Goal: Task Accomplishment & Management: Manage account settings

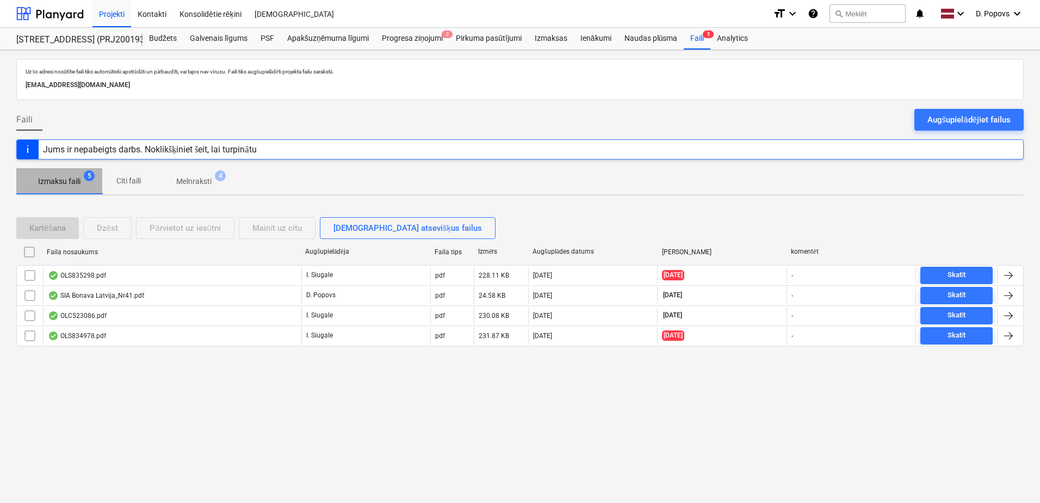
click at [51, 190] on span "Izmaksu faili 5" at bounding box center [59, 181] width 86 height 20
click at [202, 176] on p "Melnraksti" at bounding box center [193, 181] width 35 height 11
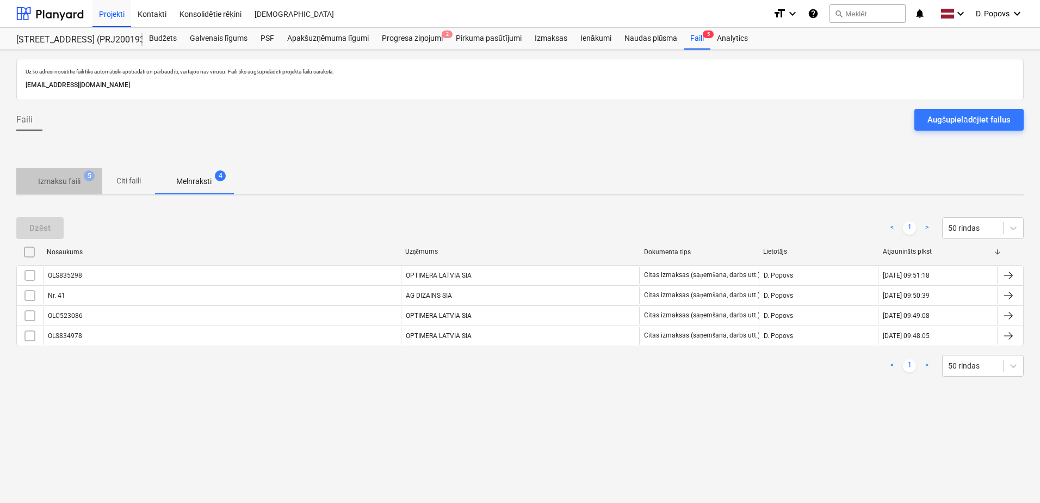
click at [41, 182] on p "Izmaksu faili" at bounding box center [59, 181] width 42 height 11
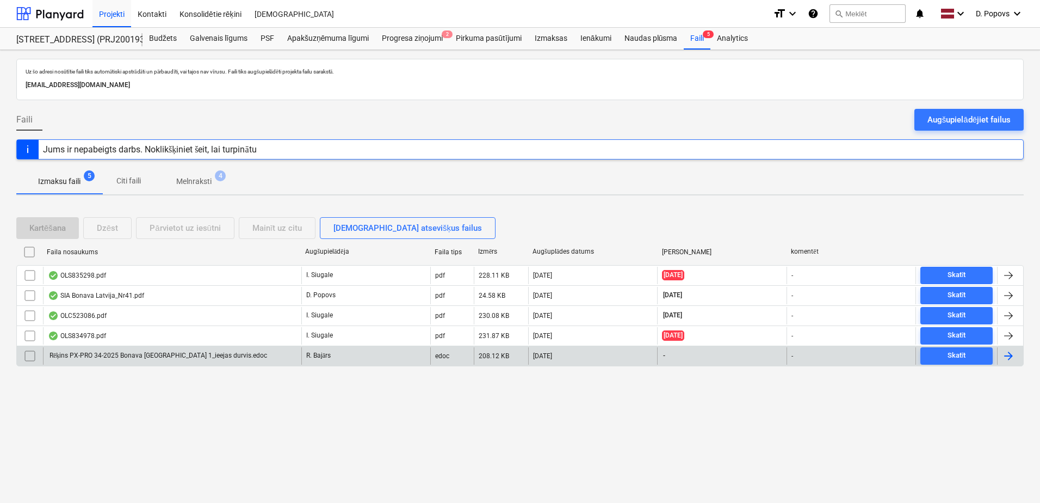
click at [187, 355] on div "Rēķins PX-PRO 34-2025 Bonava [GEOGRAPHIC_DATA] 1_ieejas durvis.edoc" at bounding box center [157, 355] width 219 height 8
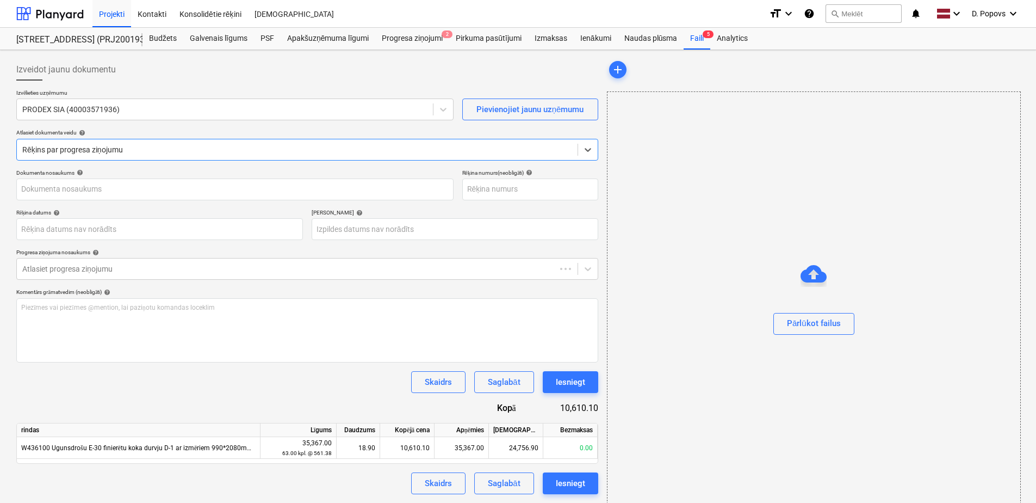
type input "Rēķins PX-PRO 34-2025 Bonava [GEOGRAPHIC_DATA] 1_ieejas durvis.edoc"
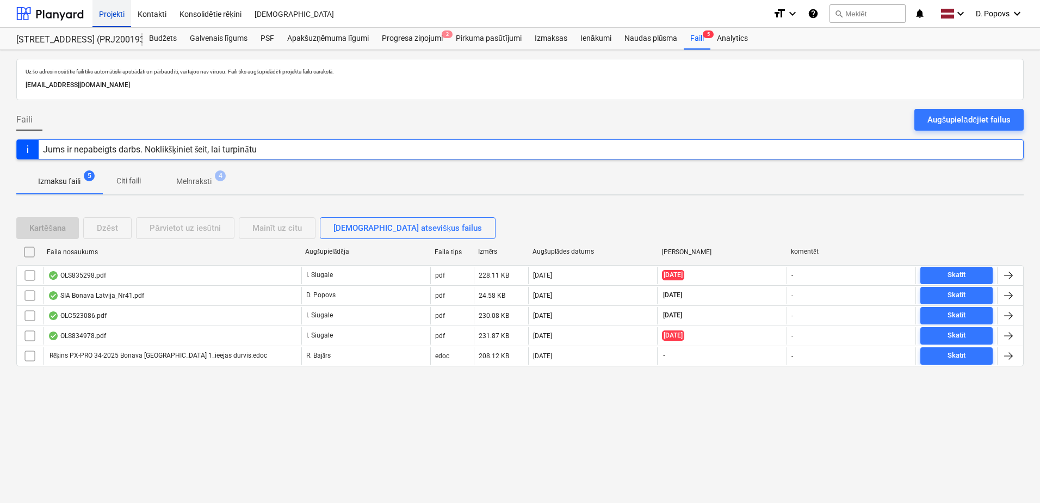
click at [93, 17] on div "Projekti Kontakti Konsolidētie rēķini Iesūtne format_size keyboard_arrow_down h…" at bounding box center [520, 14] width 1040 height 28
click at [97, 18] on div "Projekti" at bounding box center [111, 13] width 39 height 28
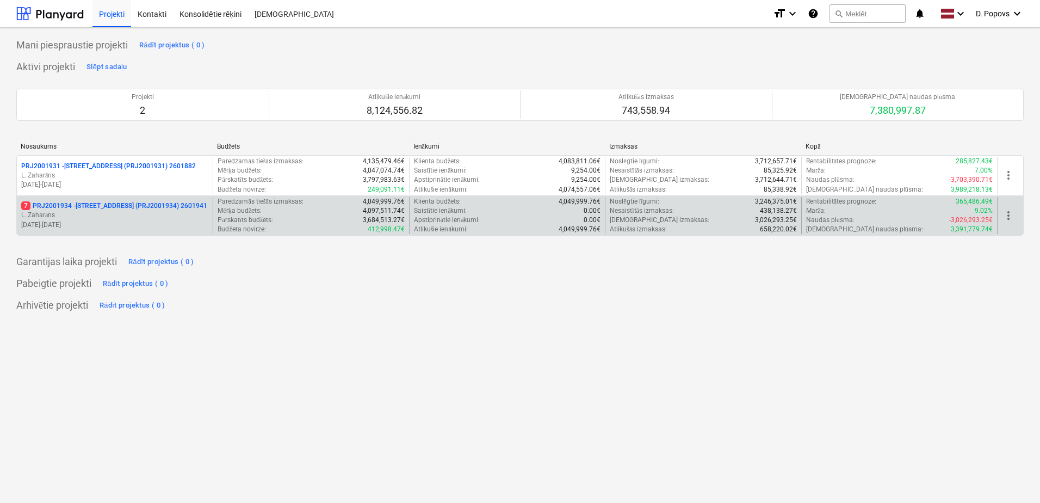
click at [115, 218] on p "L. Zaharāns" at bounding box center [114, 214] width 187 height 9
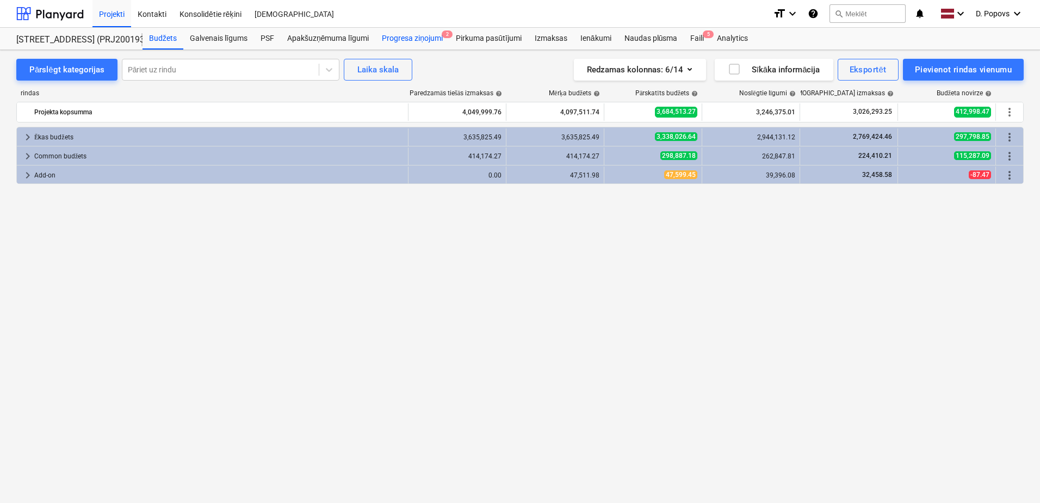
click at [409, 45] on div "Progresa ziņojumi 2" at bounding box center [412, 39] width 74 height 22
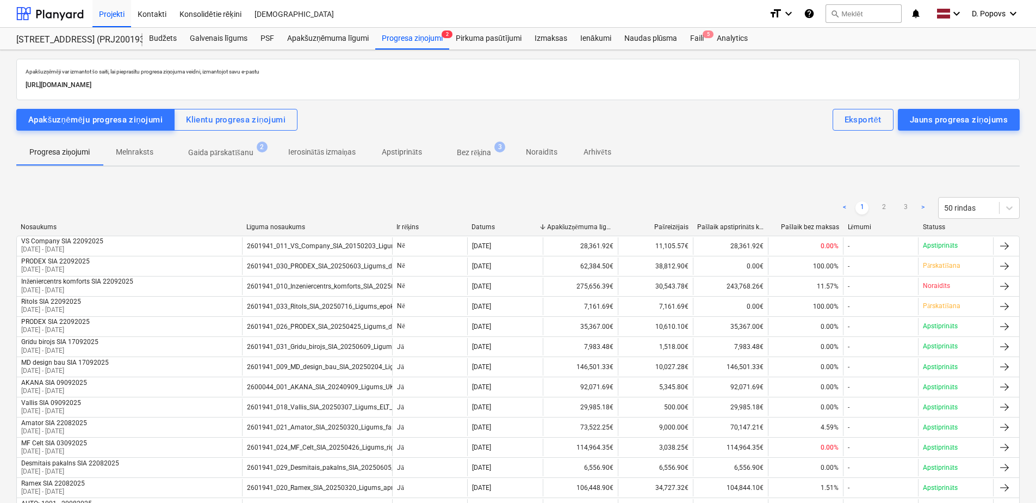
click at [239, 153] on p "Gaida pārskatīšanu" at bounding box center [220, 152] width 65 height 11
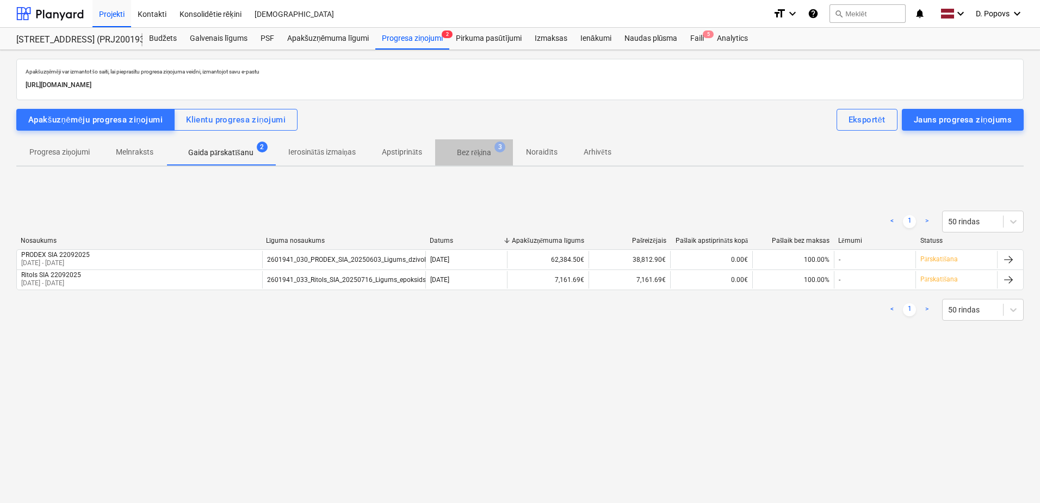
click at [482, 150] on p "Bez rēķina" at bounding box center [474, 152] width 34 height 11
click at [727, 46] on div "Analytics" at bounding box center [732, 39] width 44 height 22
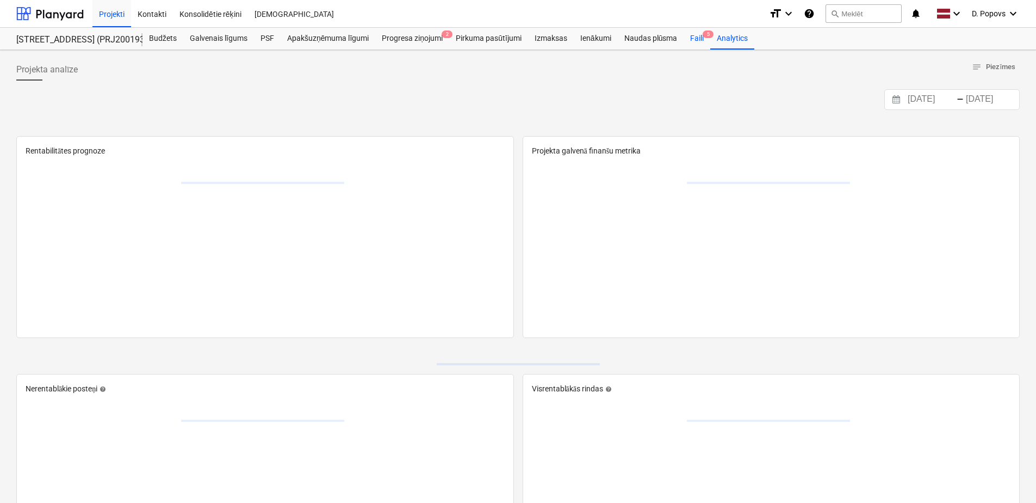
click at [696, 39] on div "Faili 5" at bounding box center [697, 39] width 27 height 22
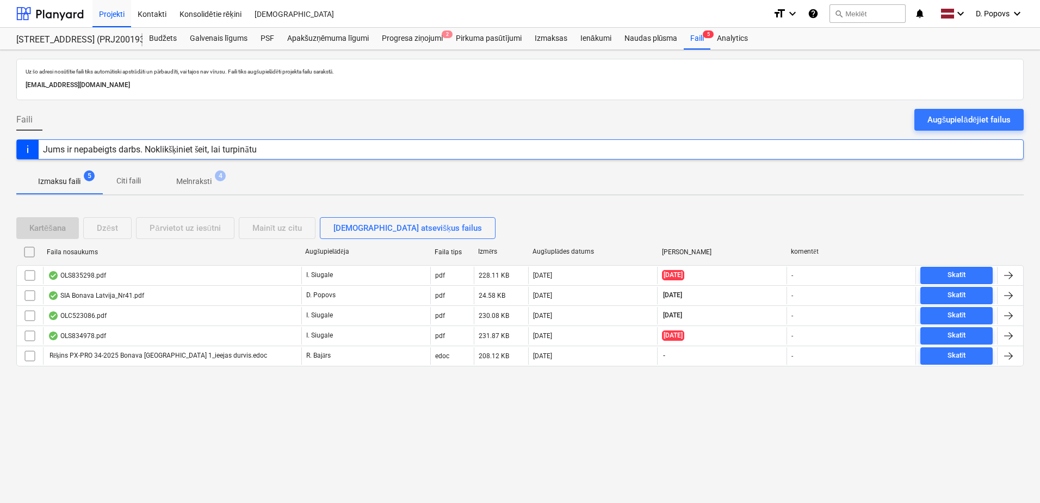
click at [203, 182] on p "Melnraksti" at bounding box center [193, 181] width 35 height 11
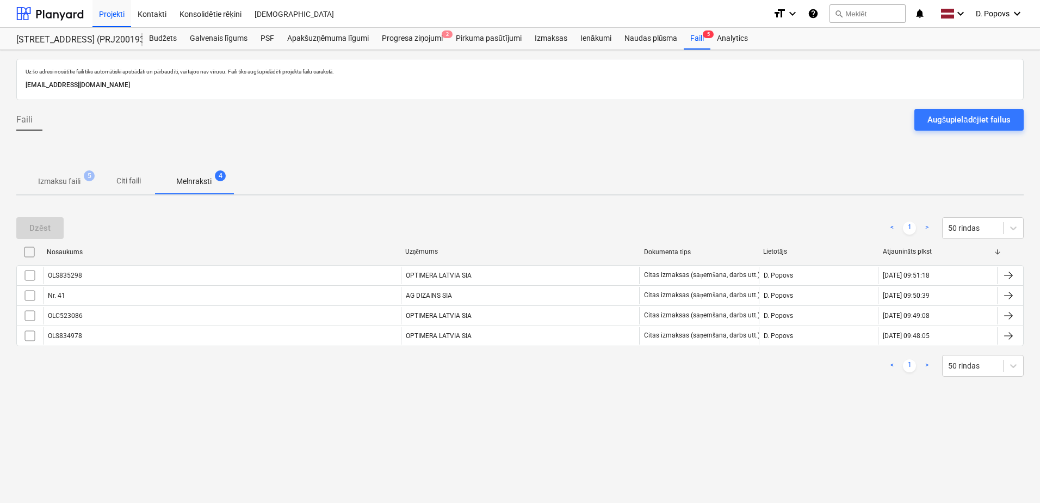
click at [62, 183] on p "Izmaksu faili" at bounding box center [59, 181] width 42 height 11
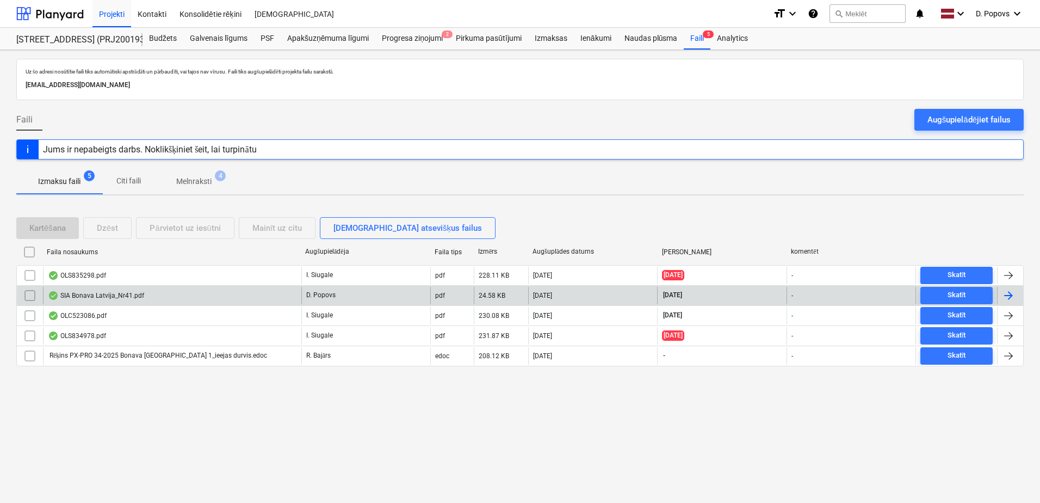
click at [817, 298] on div "-" at bounding box center [850, 295] width 129 height 17
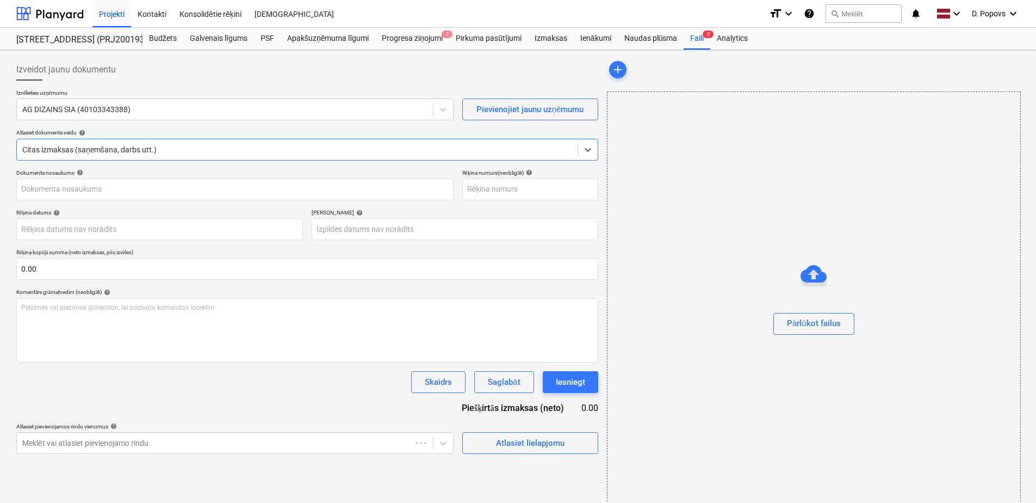
scroll to position [2, 0]
type input "Nr. 41"
type input "[DATE]"
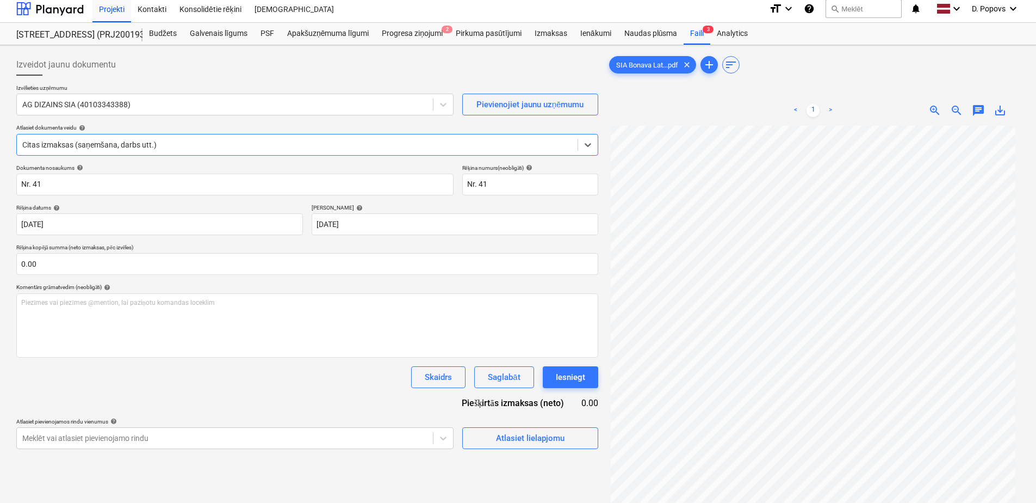
scroll to position [0, 0]
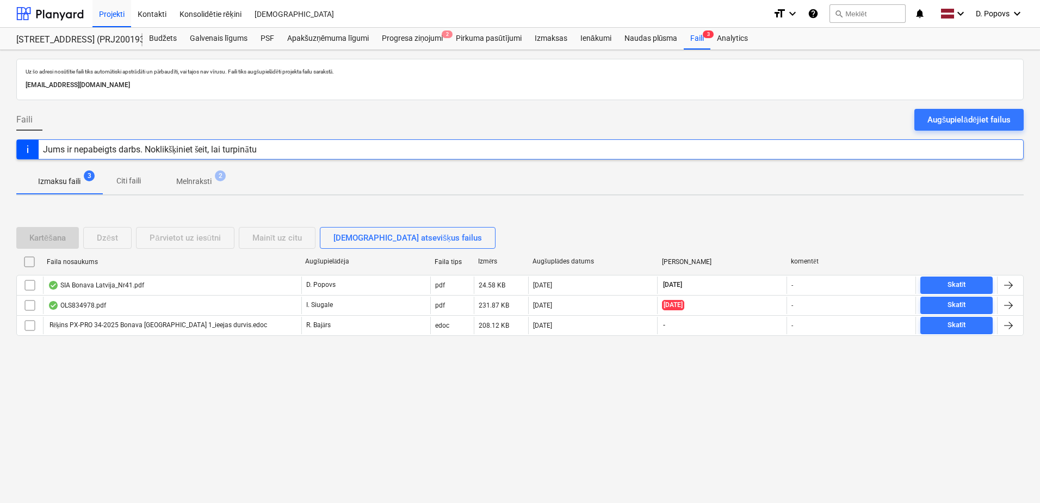
click at [173, 179] on span "Melnraksti 2" at bounding box center [194, 181] width 53 height 11
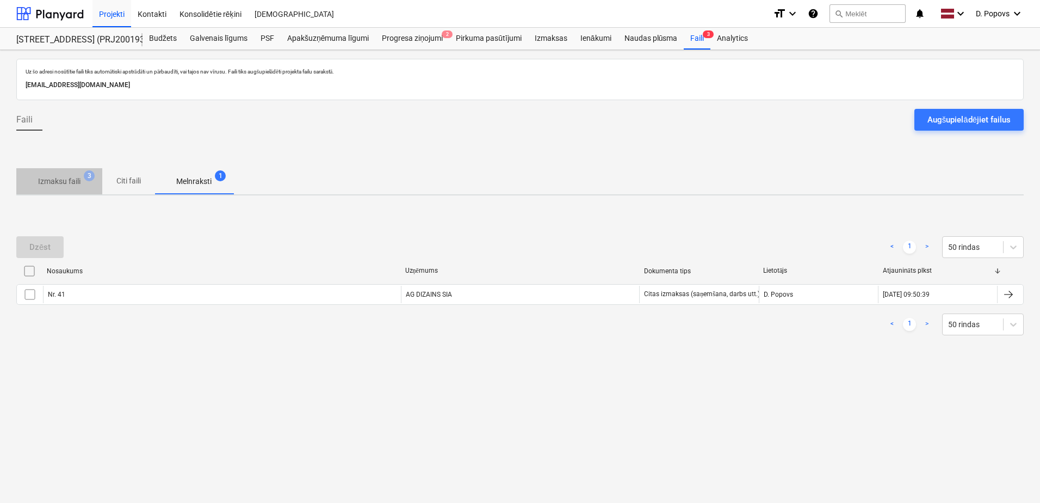
click at [55, 175] on span "Izmaksu faili 3" at bounding box center [59, 181] width 86 height 20
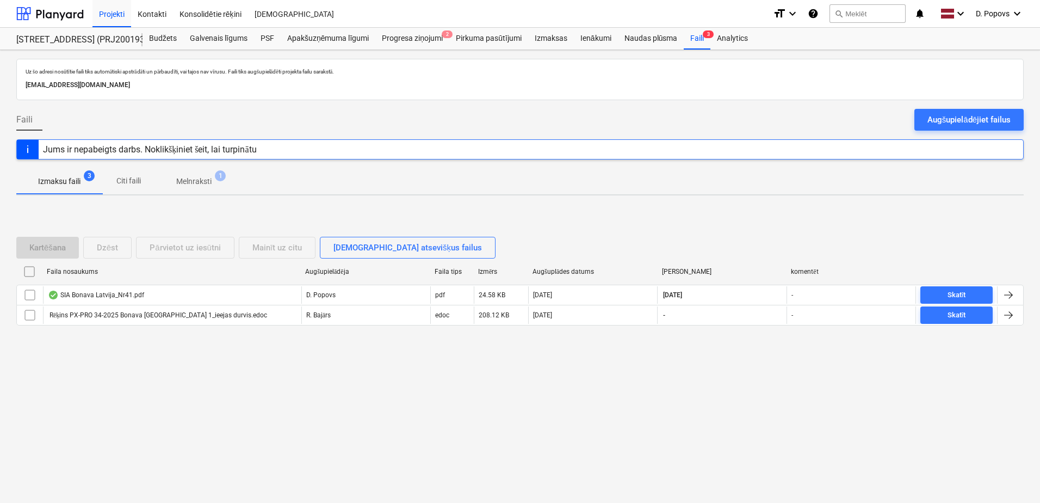
click at [190, 182] on p "Melnraksti" at bounding box center [193, 181] width 35 height 11
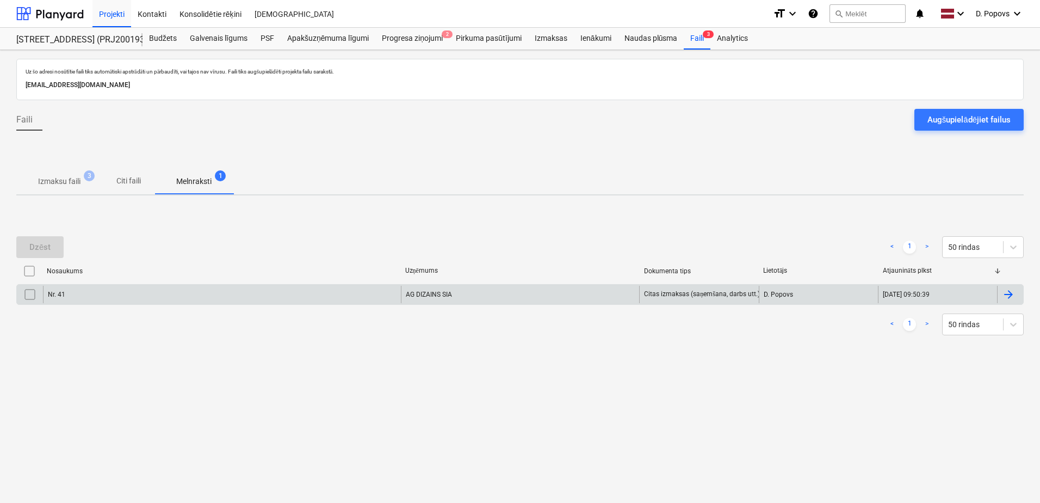
click at [139, 292] on div "Nr. 41" at bounding box center [222, 294] width 358 height 17
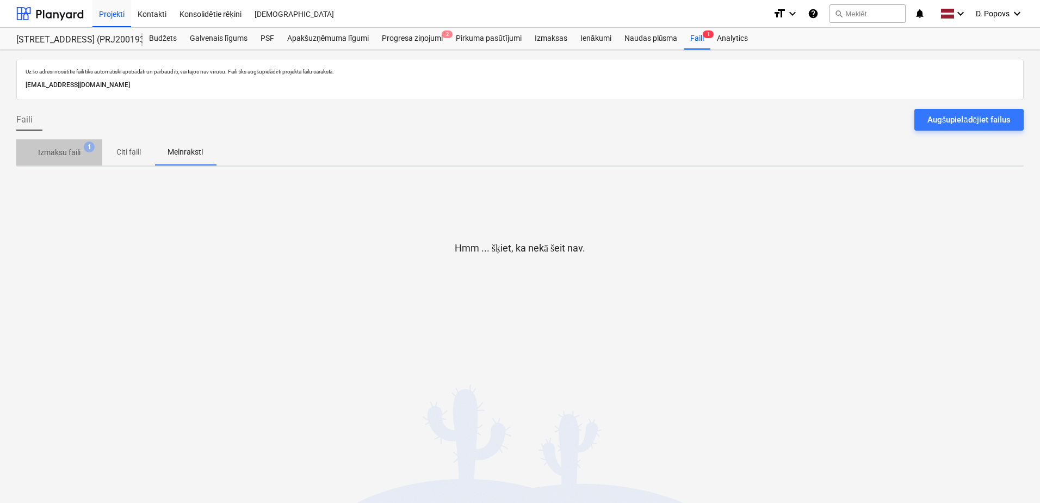
click at [61, 149] on p "Izmaksu faili" at bounding box center [59, 152] width 42 height 11
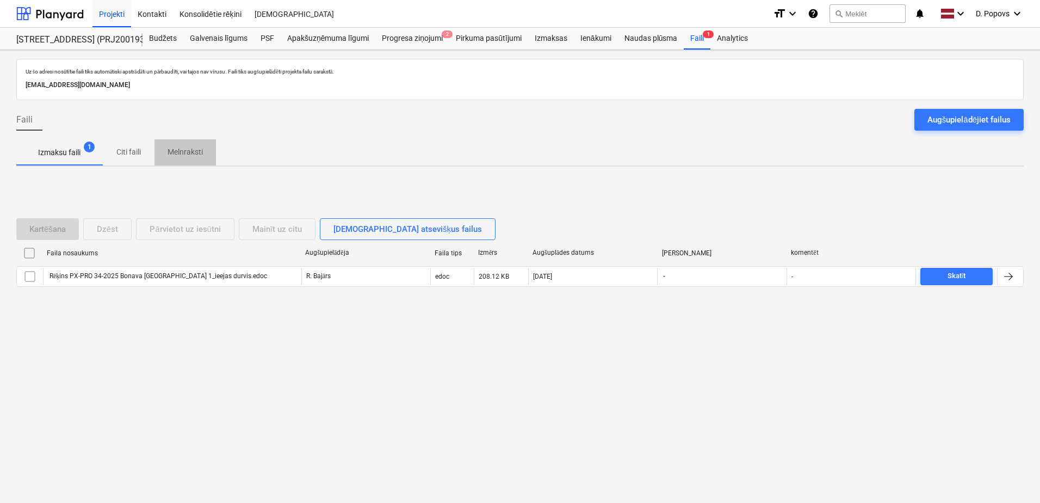
click at [197, 155] on p "Melnraksti" at bounding box center [185, 151] width 35 height 11
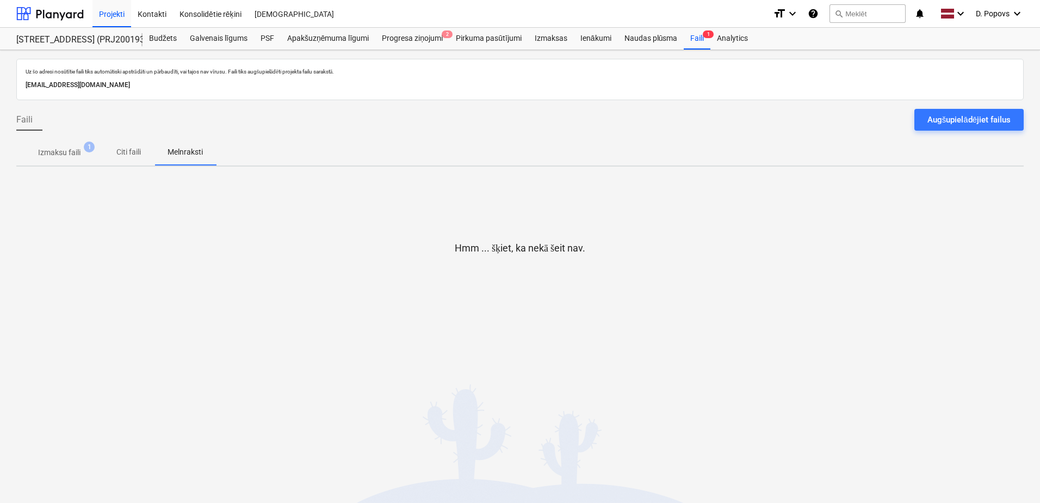
click at [83, 147] on span "Izmaksu faili 1" at bounding box center [59, 152] width 60 height 11
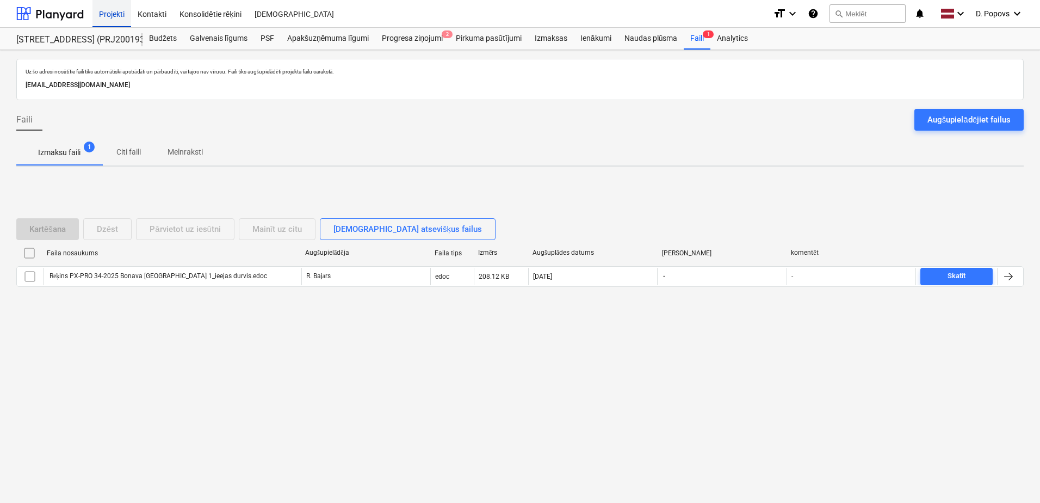
click at [121, 16] on div "Projekti" at bounding box center [111, 13] width 39 height 28
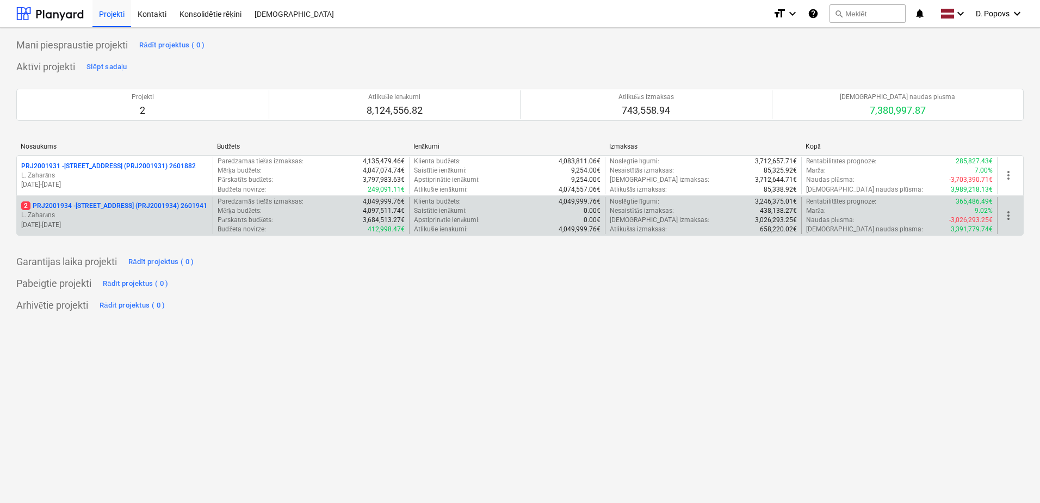
click at [126, 216] on p "L. Zaharāns" at bounding box center [114, 214] width 187 height 9
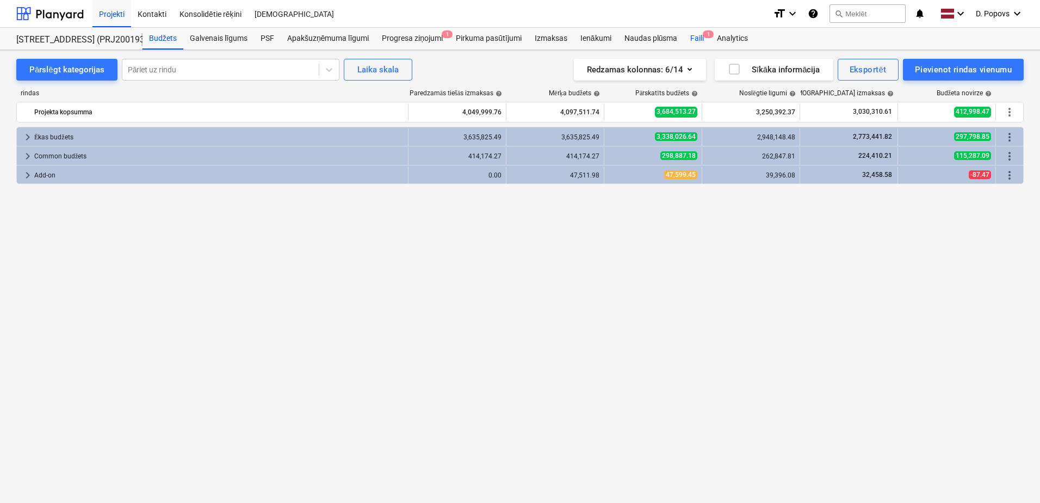
click at [689, 35] on div "Faili 1" at bounding box center [697, 39] width 27 height 22
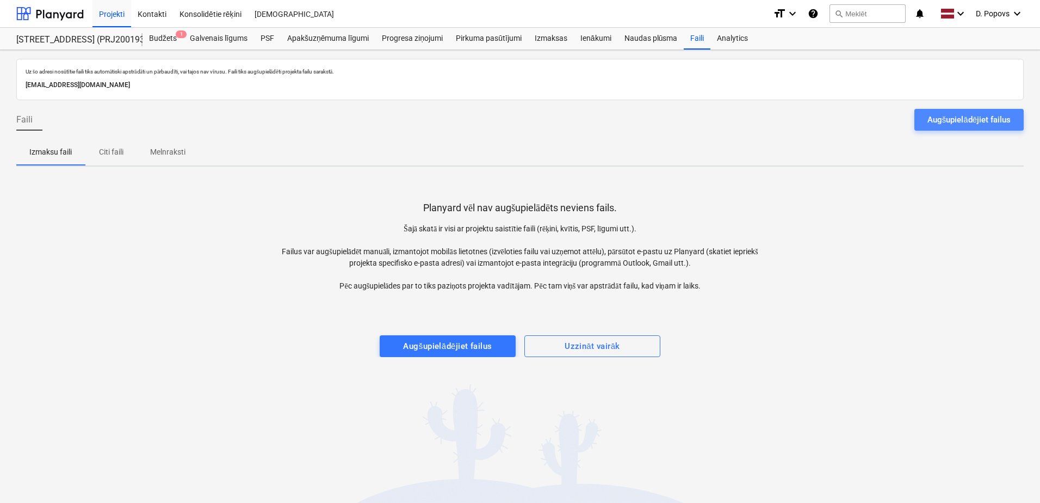
click at [951, 115] on div "Augšupielādējiet failus" at bounding box center [968, 120] width 83 height 14
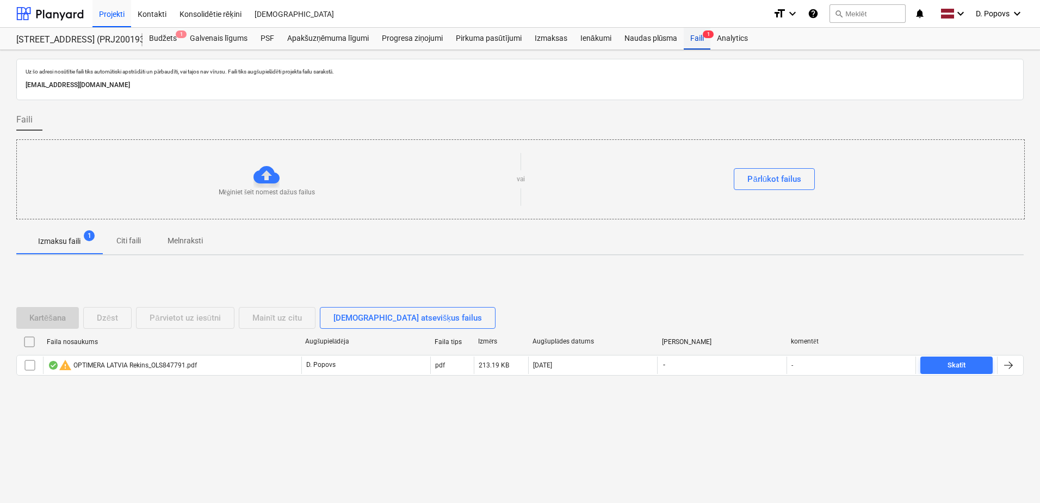
click at [698, 34] on div "Faili 1" at bounding box center [697, 39] width 27 height 22
click at [110, 17] on div "Projekti" at bounding box center [111, 13] width 39 height 28
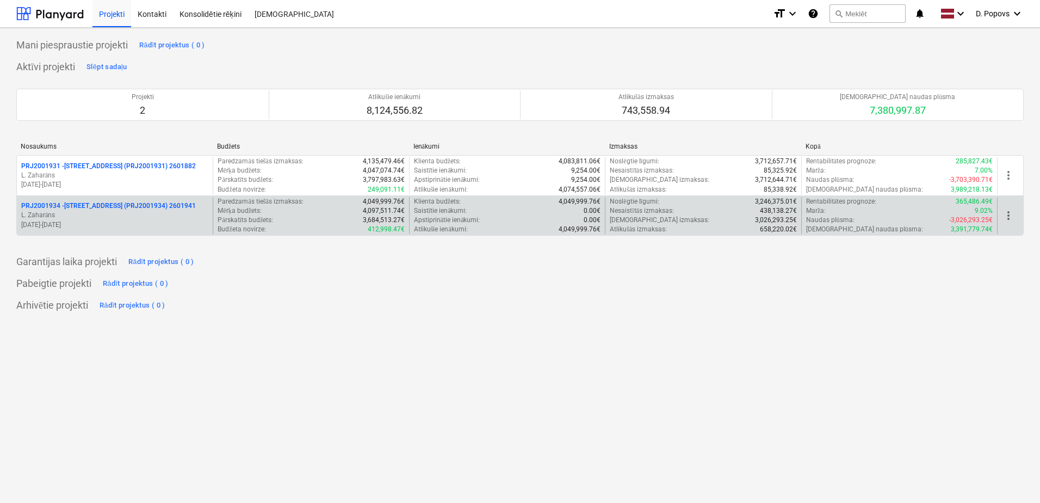
click at [190, 222] on p "[DATE] - [DATE]" at bounding box center [114, 224] width 187 height 9
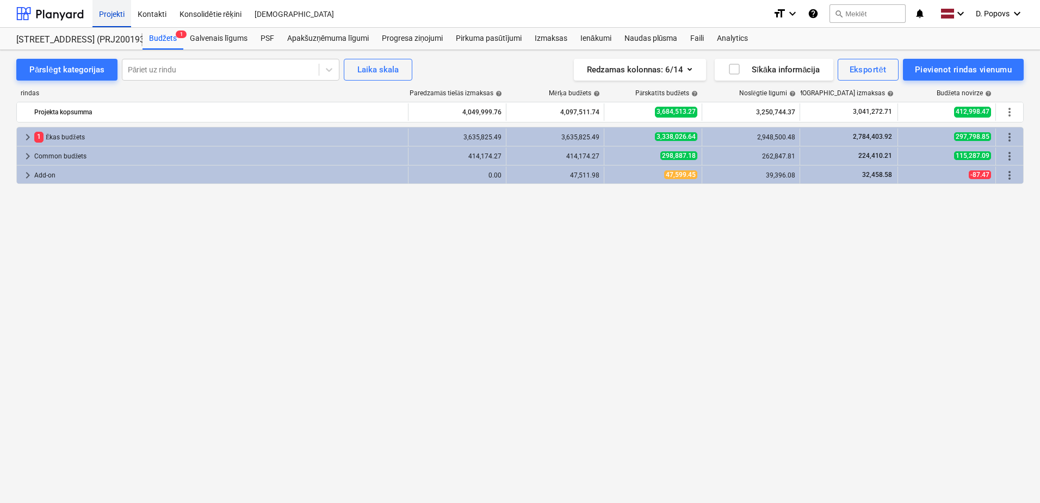
click at [120, 15] on div "Projekti" at bounding box center [111, 13] width 39 height 28
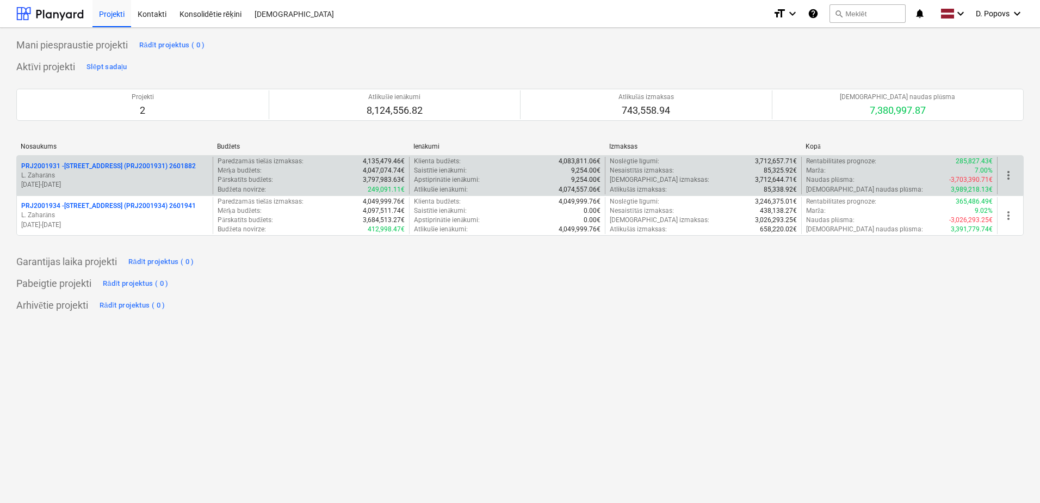
click at [84, 169] on p "PRJ2001931 - [PERSON_NAME][STREET_ADDRESS] (PRJ2001931) 2601882" at bounding box center [108, 166] width 175 height 9
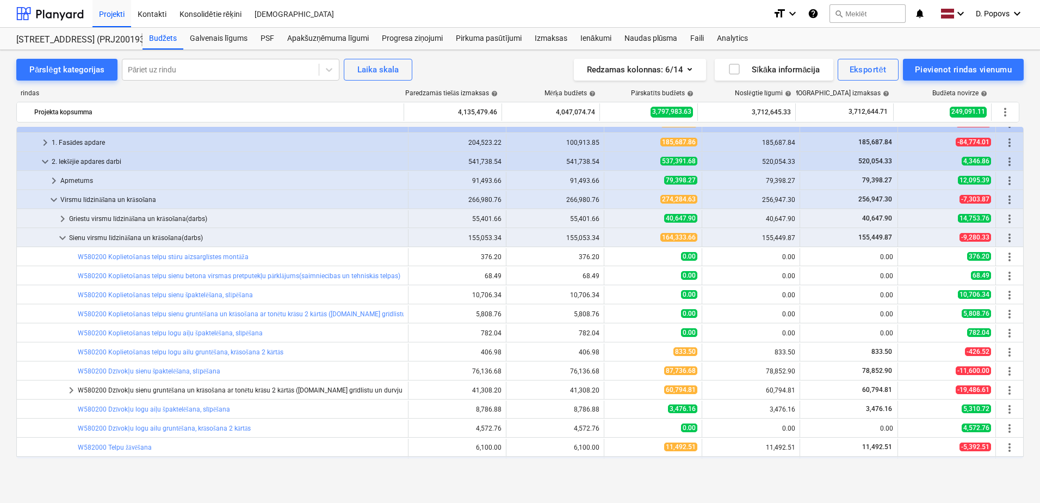
scroll to position [163, 0]
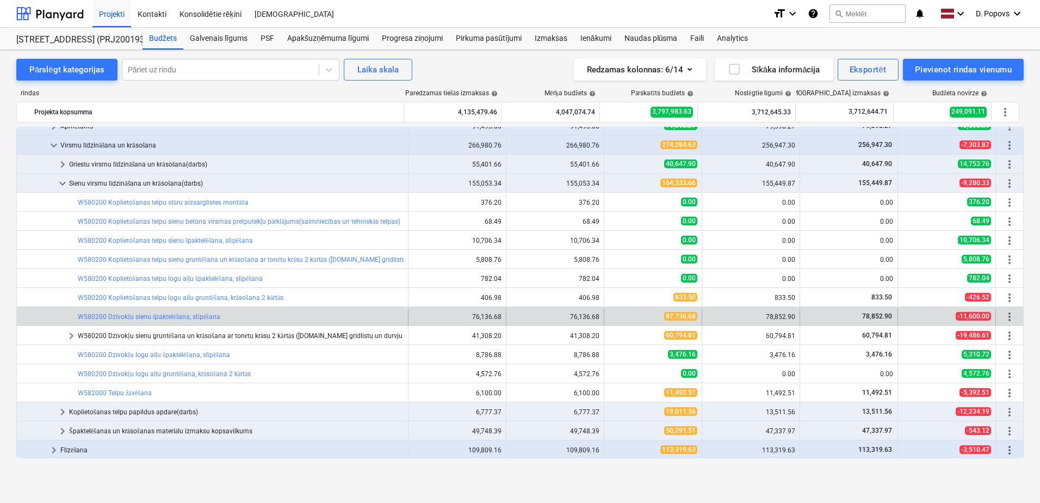
click at [74, 320] on div at bounding box center [71, 316] width 13 height 17
click at [1003, 315] on span "more_vert" at bounding box center [1009, 316] width 13 height 13
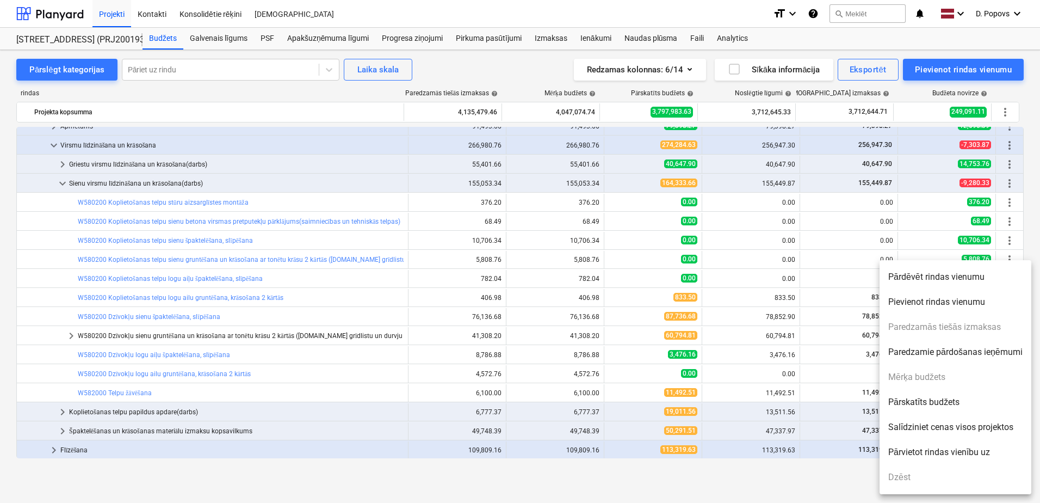
click at [602, 477] on div at bounding box center [520, 251] width 1040 height 503
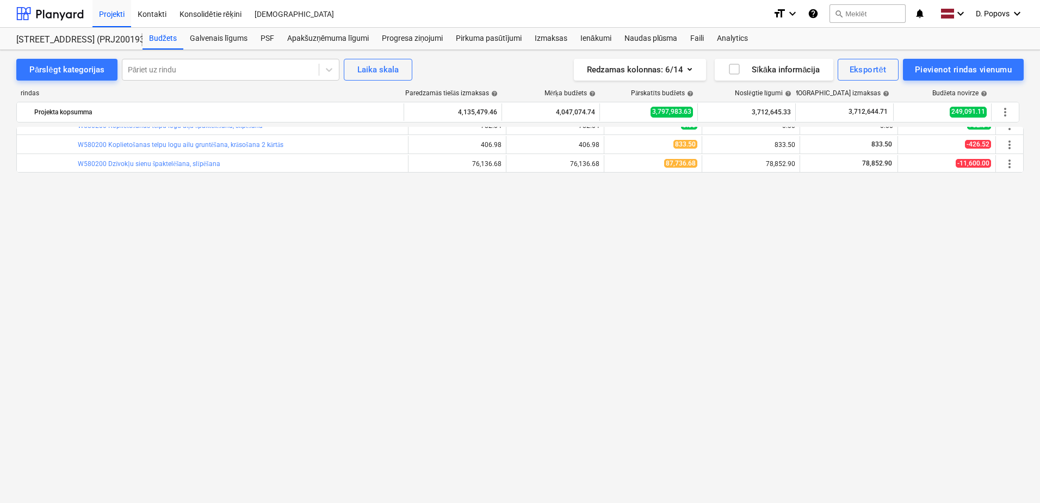
scroll to position [0, 0]
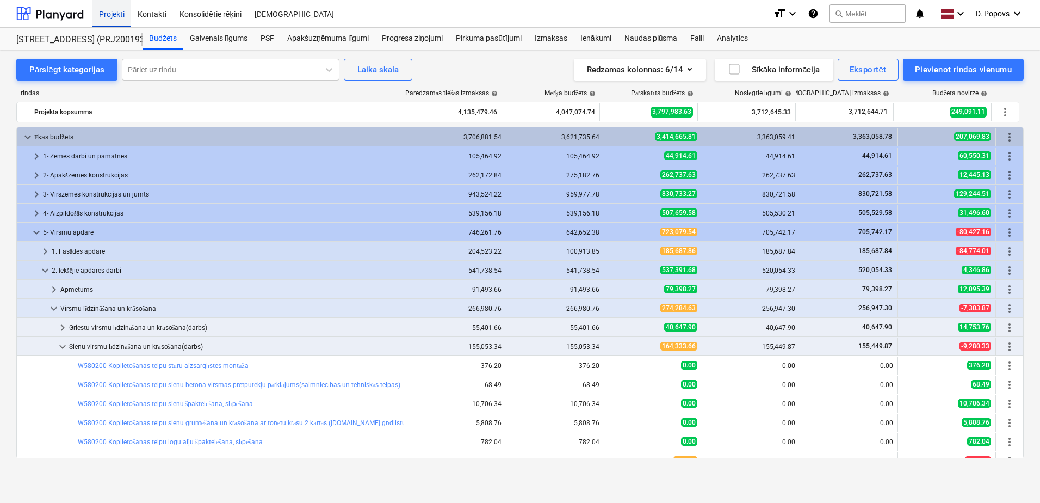
click at [103, 8] on div "Projekti" at bounding box center [111, 13] width 39 height 28
